Goal: Find specific page/section: Find specific page/section

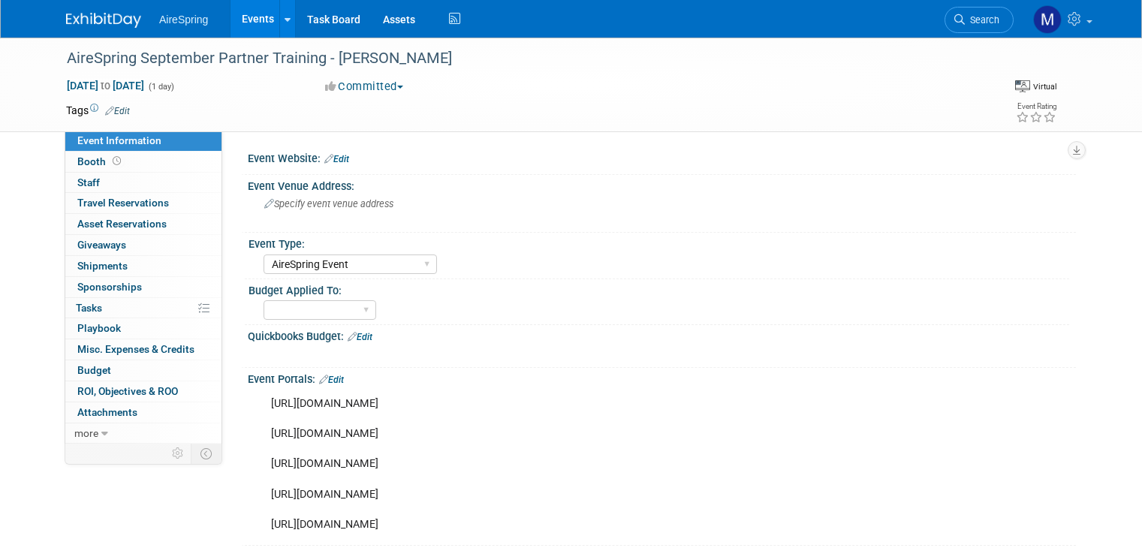
select select "AireSpring Event"
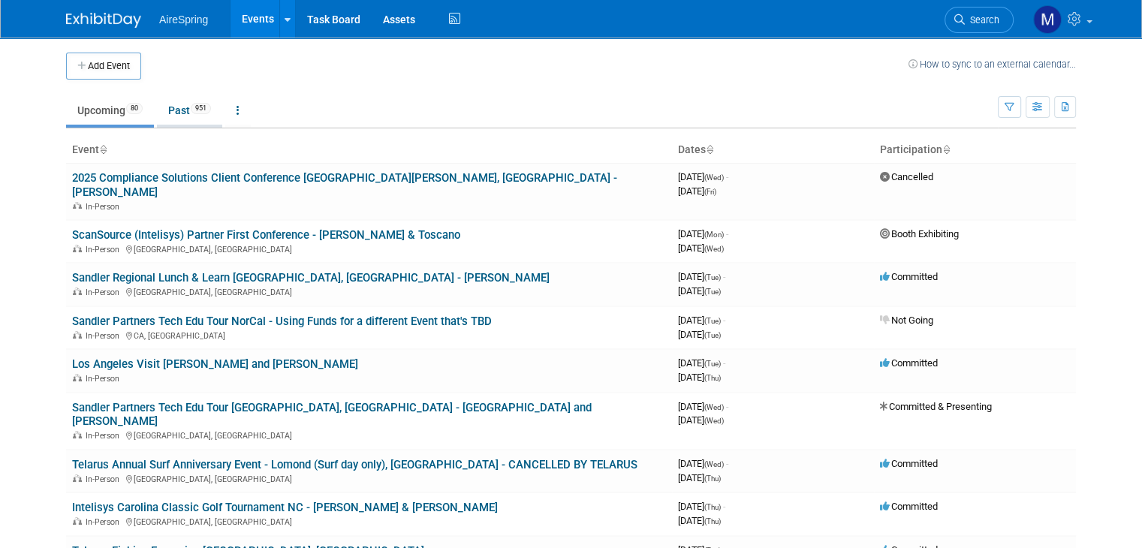
click at [177, 116] on link "Past 951" at bounding box center [189, 110] width 65 height 29
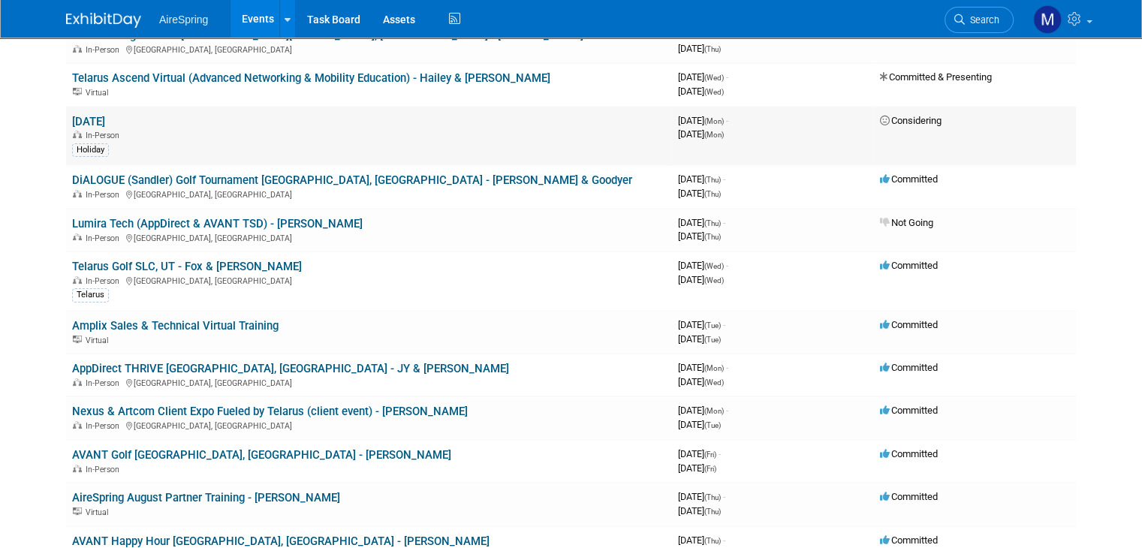
scroll to position [146, 0]
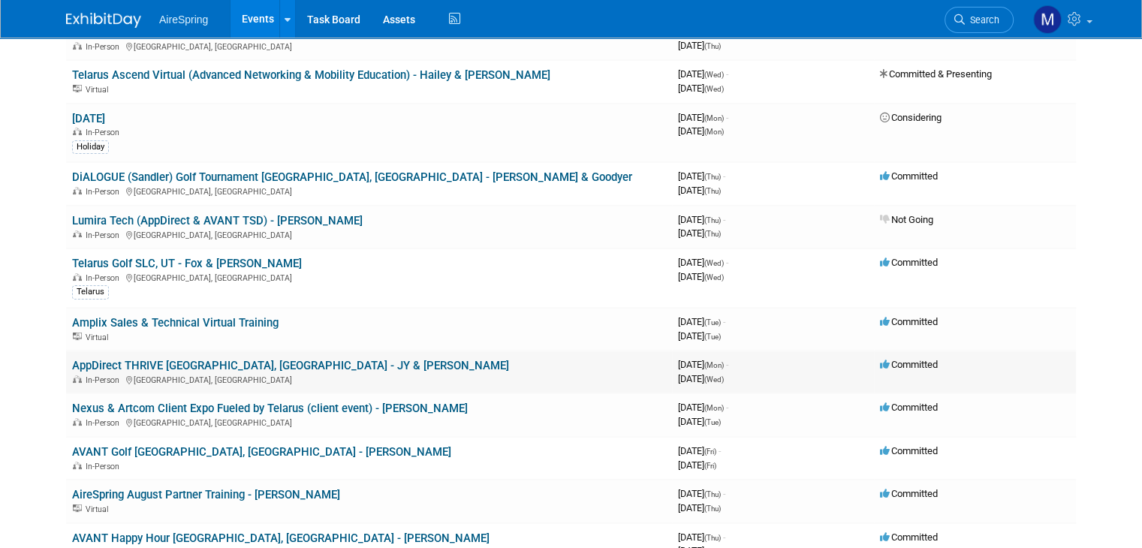
click at [222, 366] on link "AppDirect THRIVE [GEOGRAPHIC_DATA], [GEOGRAPHIC_DATA] - JY & [PERSON_NAME]" at bounding box center [290, 366] width 437 height 14
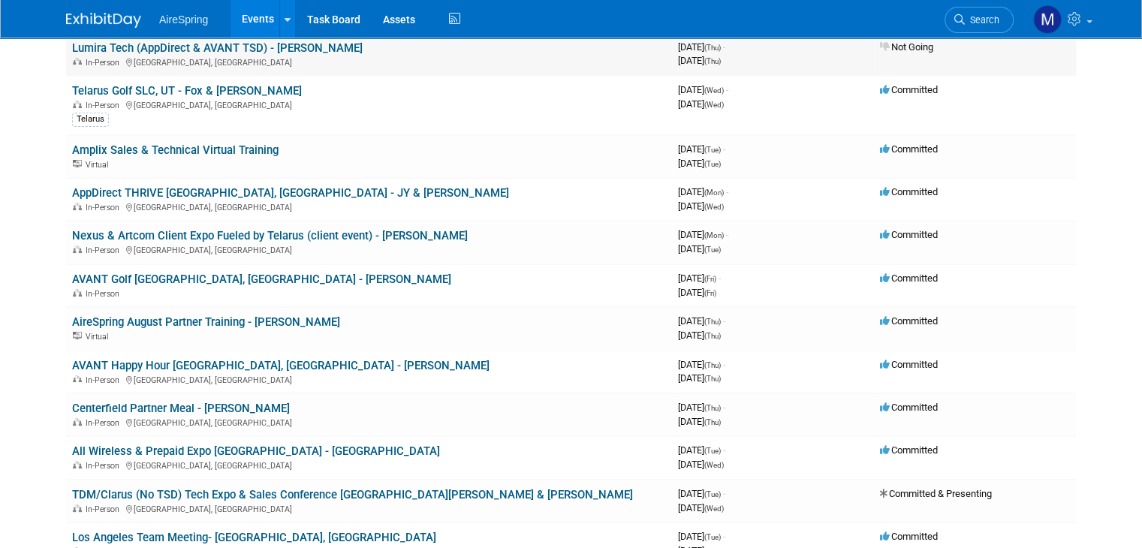
scroll to position [317, 0]
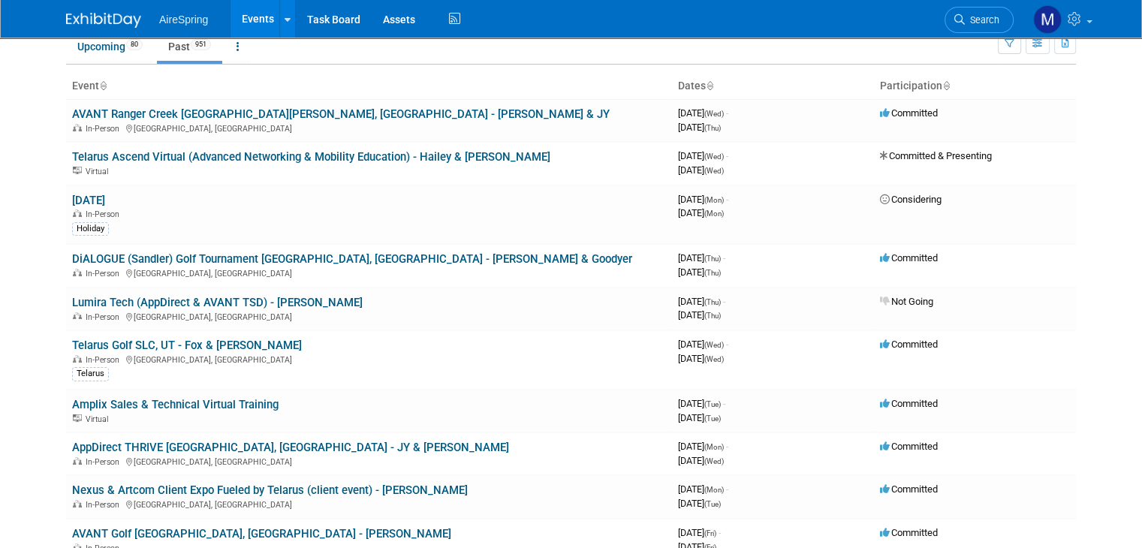
scroll to position [0, 0]
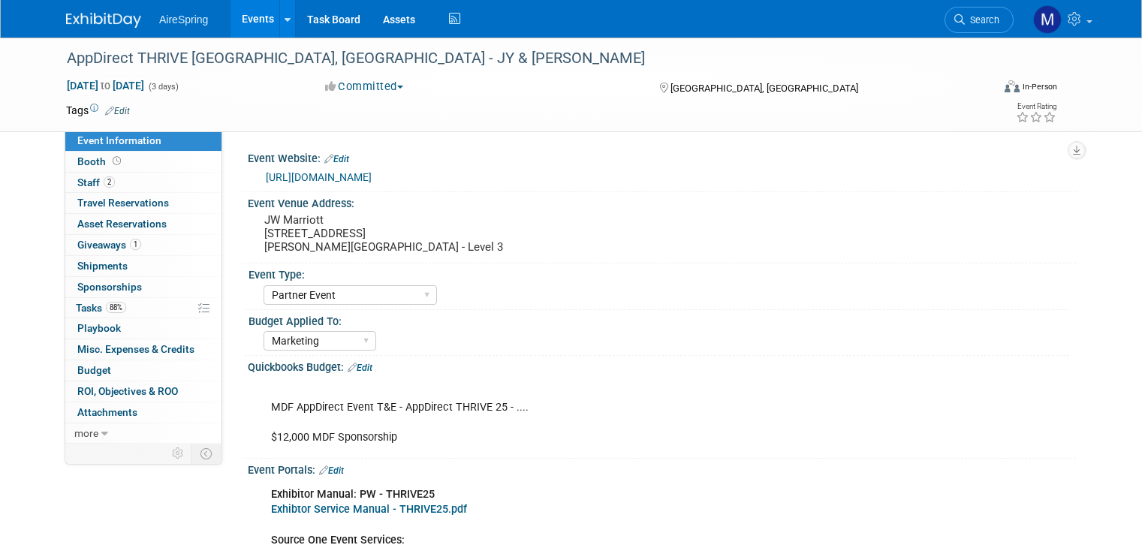
select select "Partner Event"
select select "Marketing"
